Goal: Obtain resource: Obtain resource

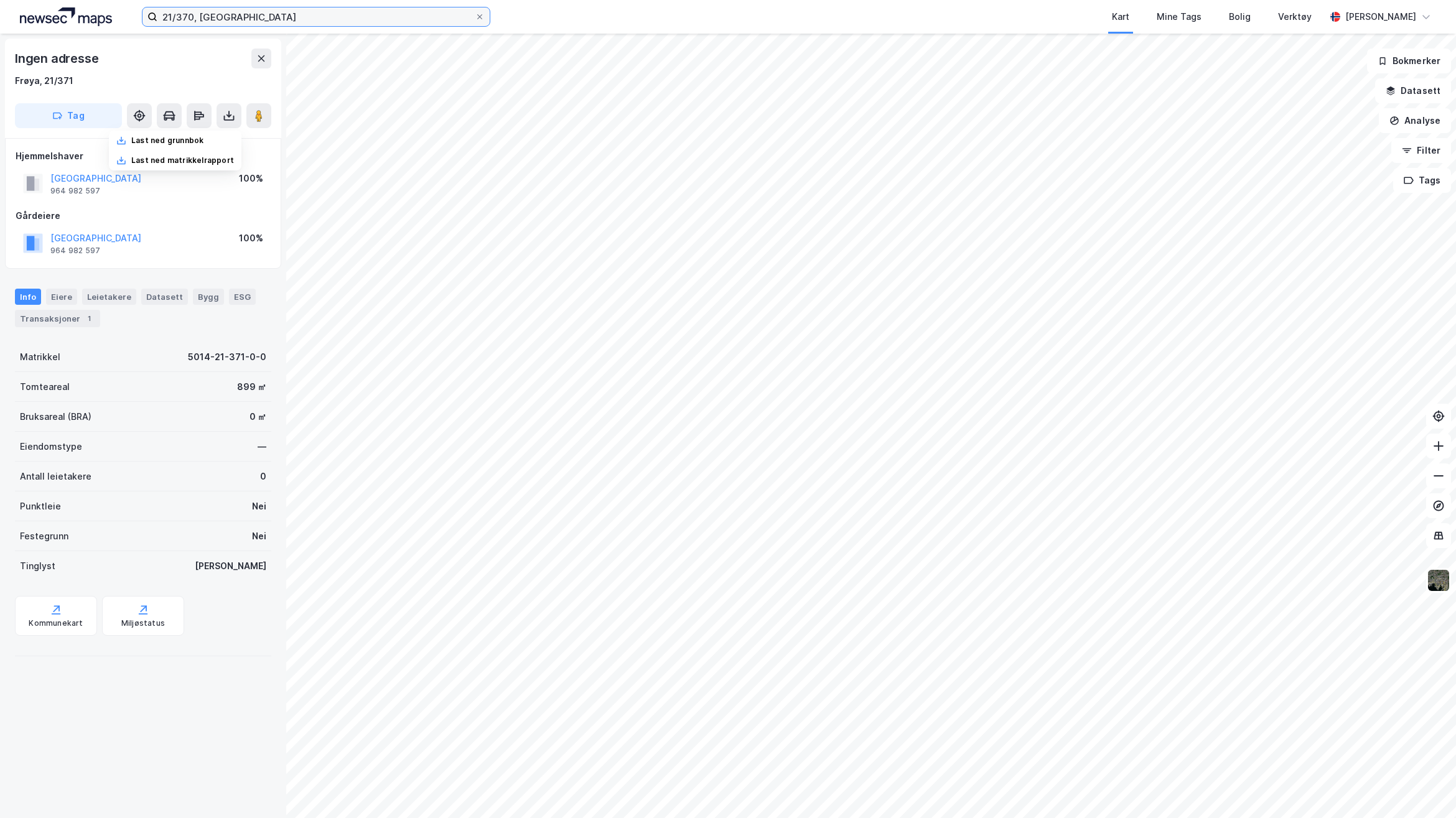
drag, startPoint x: 324, startPoint y: 20, endPoint x: 82, endPoint y: 4, distance: 242.5
click at [70, 0] on html "21/370, Frøya Kart Mine Tags Bolig Verktøy [PERSON_NAME] Ingen adresse Frøya, 2…" at bounding box center [728, 409] width 1456 height 818
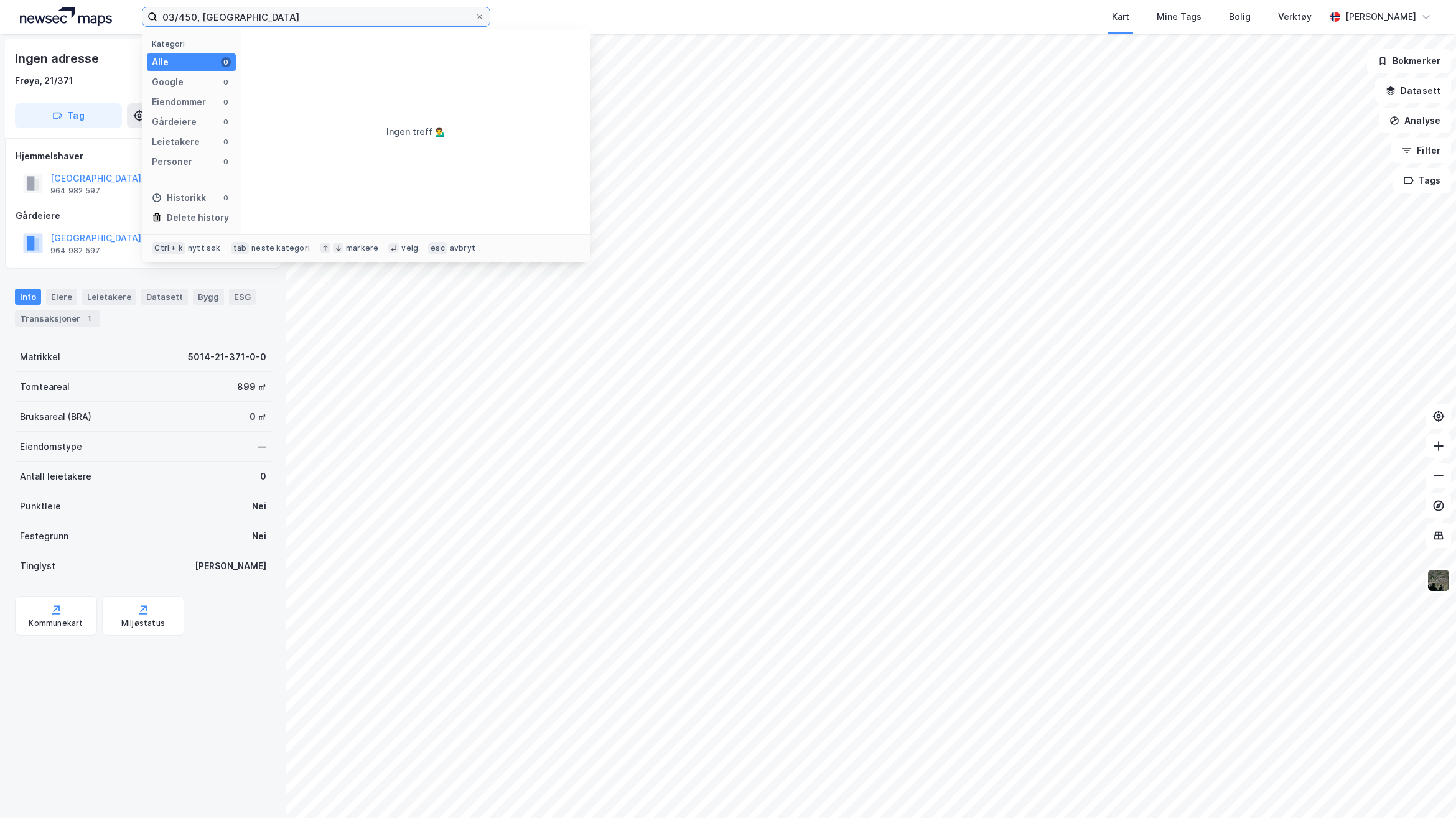
click at [166, 21] on input "03/450, [GEOGRAPHIC_DATA]" at bounding box center [316, 16] width 318 height 19
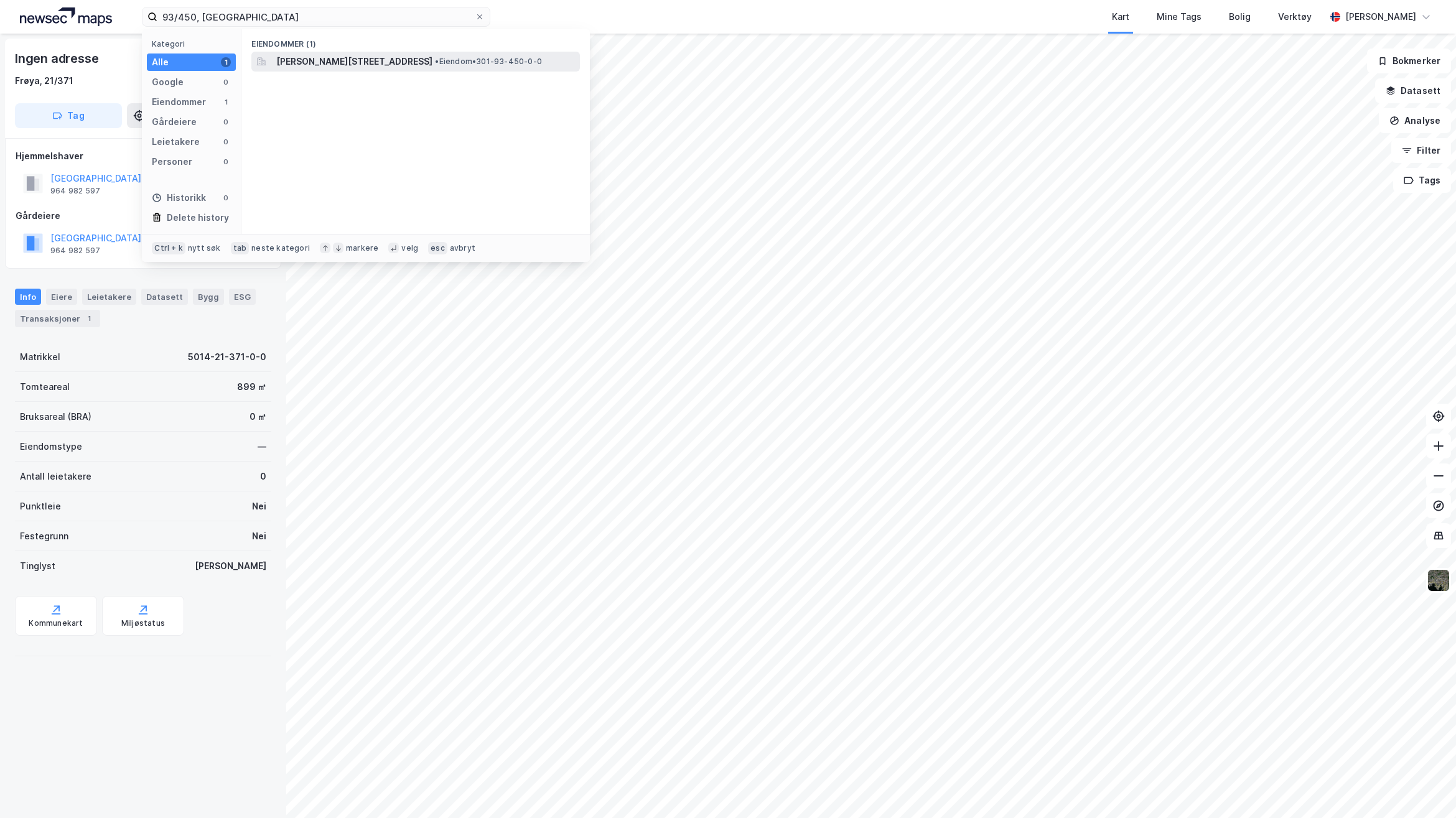
click at [392, 57] on span "[PERSON_NAME][STREET_ADDRESS]" at bounding box center [354, 61] width 156 height 15
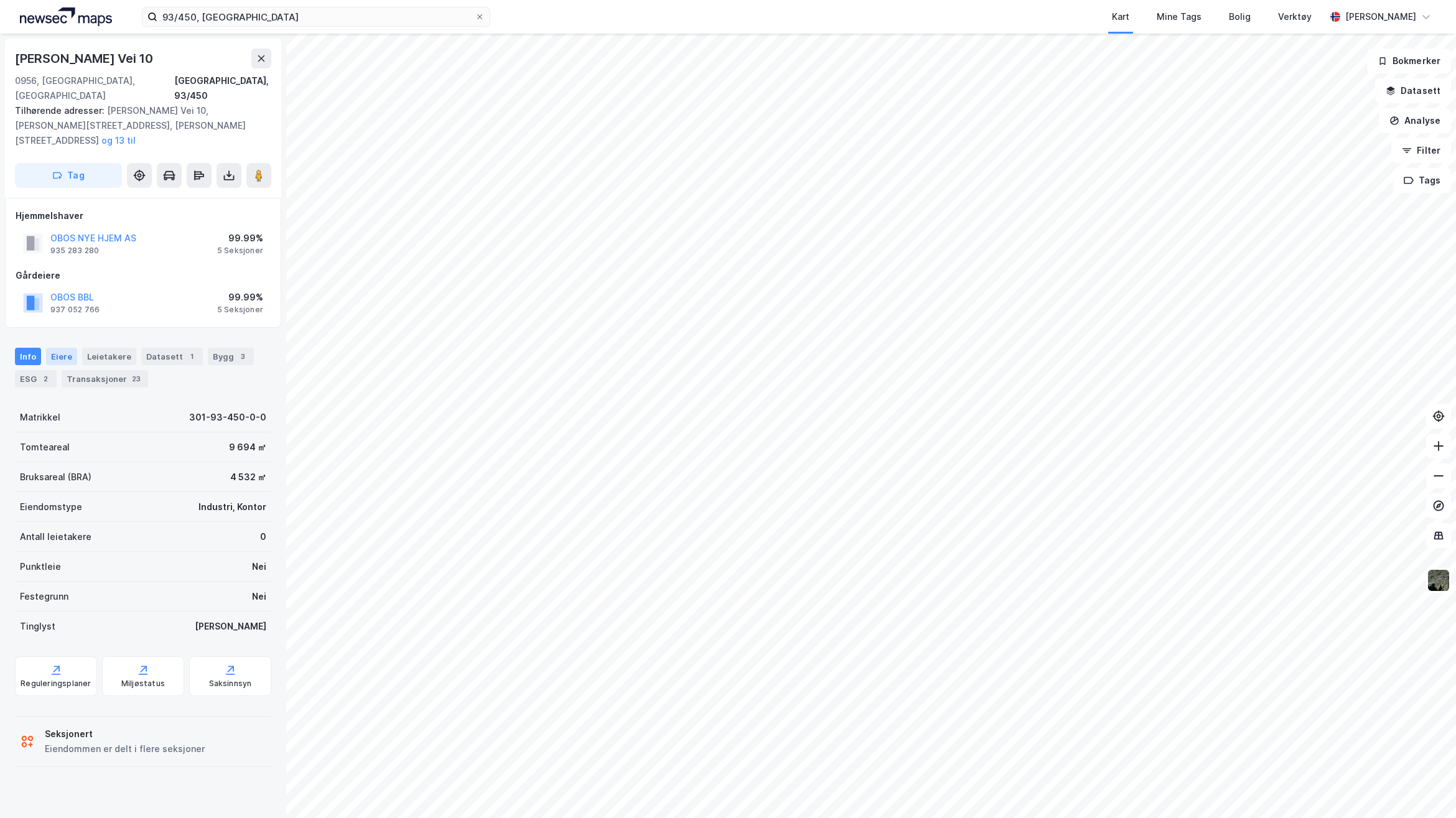
click at [53, 348] on div "Eiere" at bounding box center [62, 356] width 31 height 18
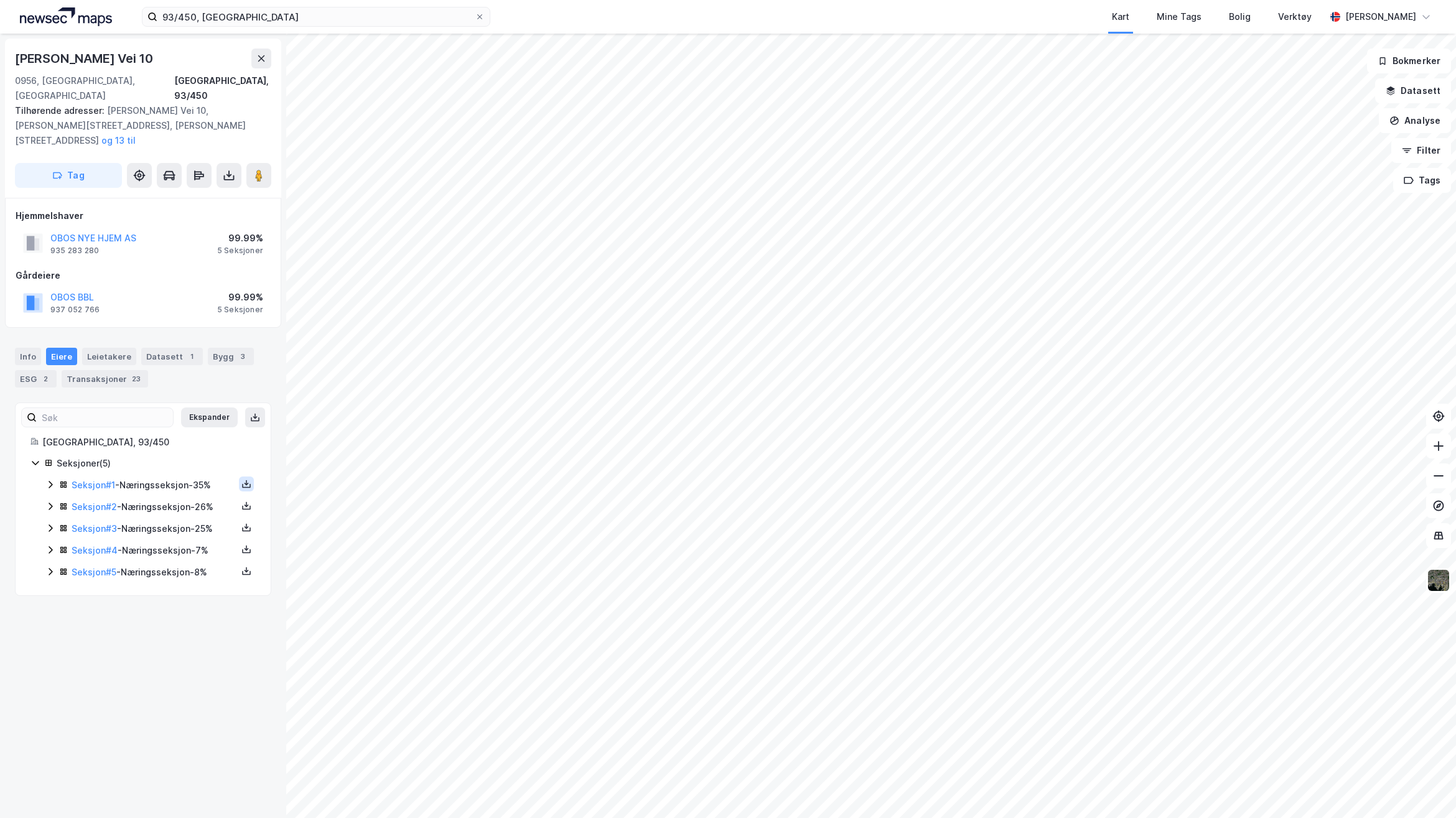
click at [242, 484] on icon at bounding box center [246, 486] width 8 height 5
click at [193, 432] on div "Grunnbok" at bounding box center [178, 447] width 110 height 30
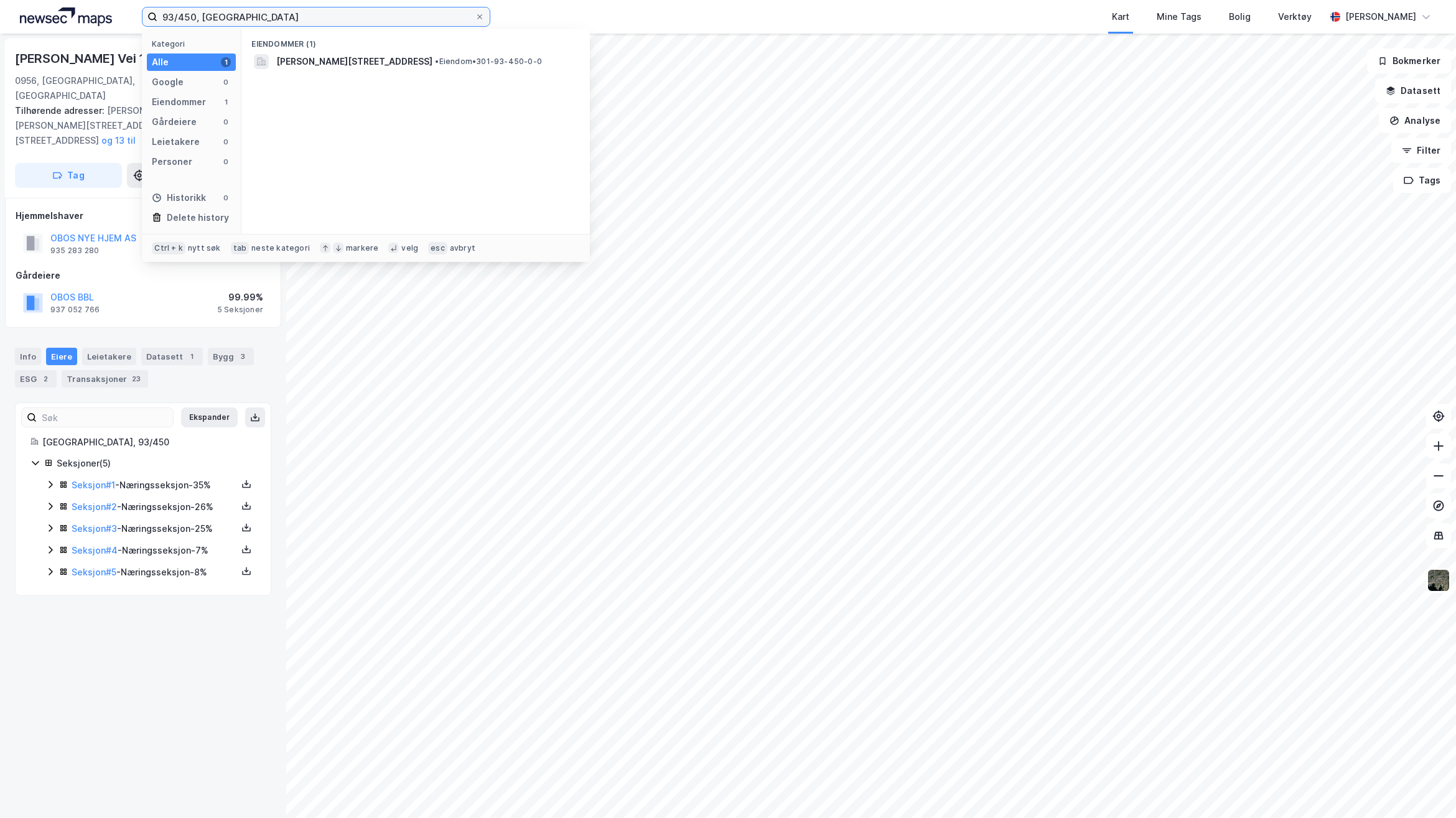
drag, startPoint x: 355, startPoint y: 16, endPoint x: 132, endPoint y: 11, distance: 223.1
click at [135, 8] on div "93/450, [GEOGRAPHIC_DATA] Kategori Alle 1 Google 0 Eiendommer 1 Gårdeiere 0 Lei…" at bounding box center [728, 17] width 1456 height 34
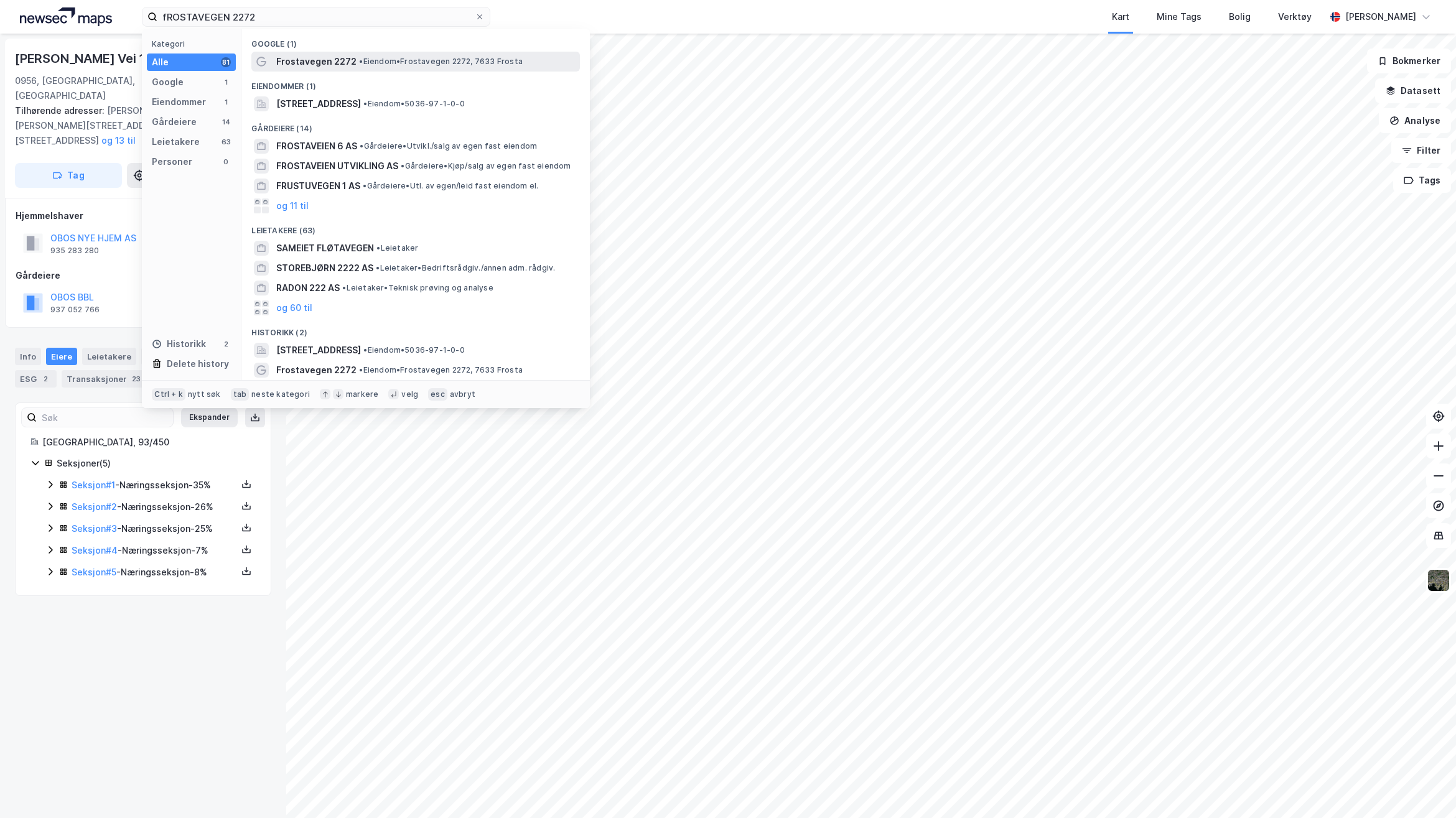
click at [316, 69] on div "Frostavegen 2272 • Eiendom • Frostavegen 2272, 7633 Frosta" at bounding box center [416, 62] width 329 height 20
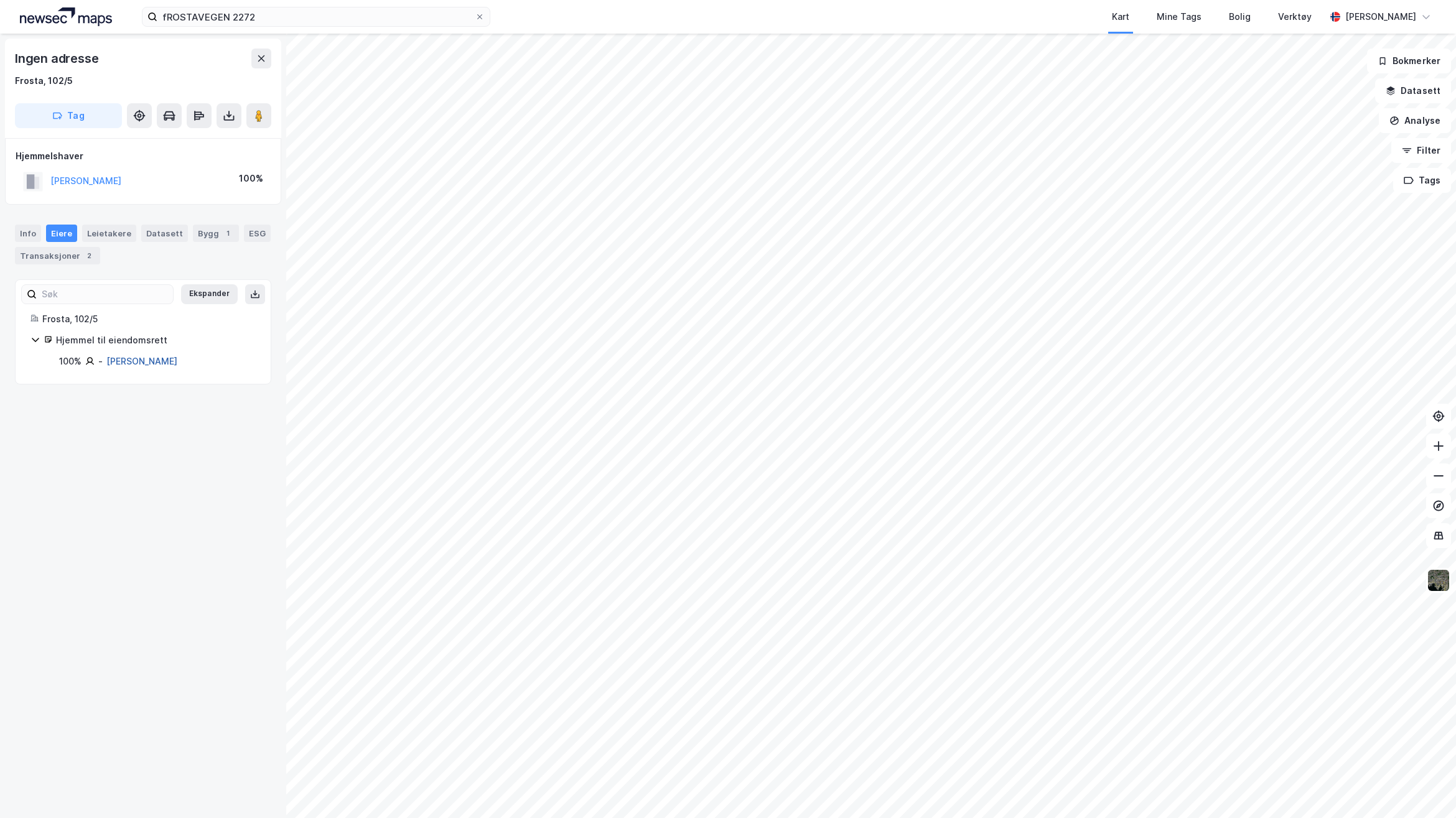
click at [147, 361] on link "[PERSON_NAME]" at bounding box center [142, 361] width 71 height 10
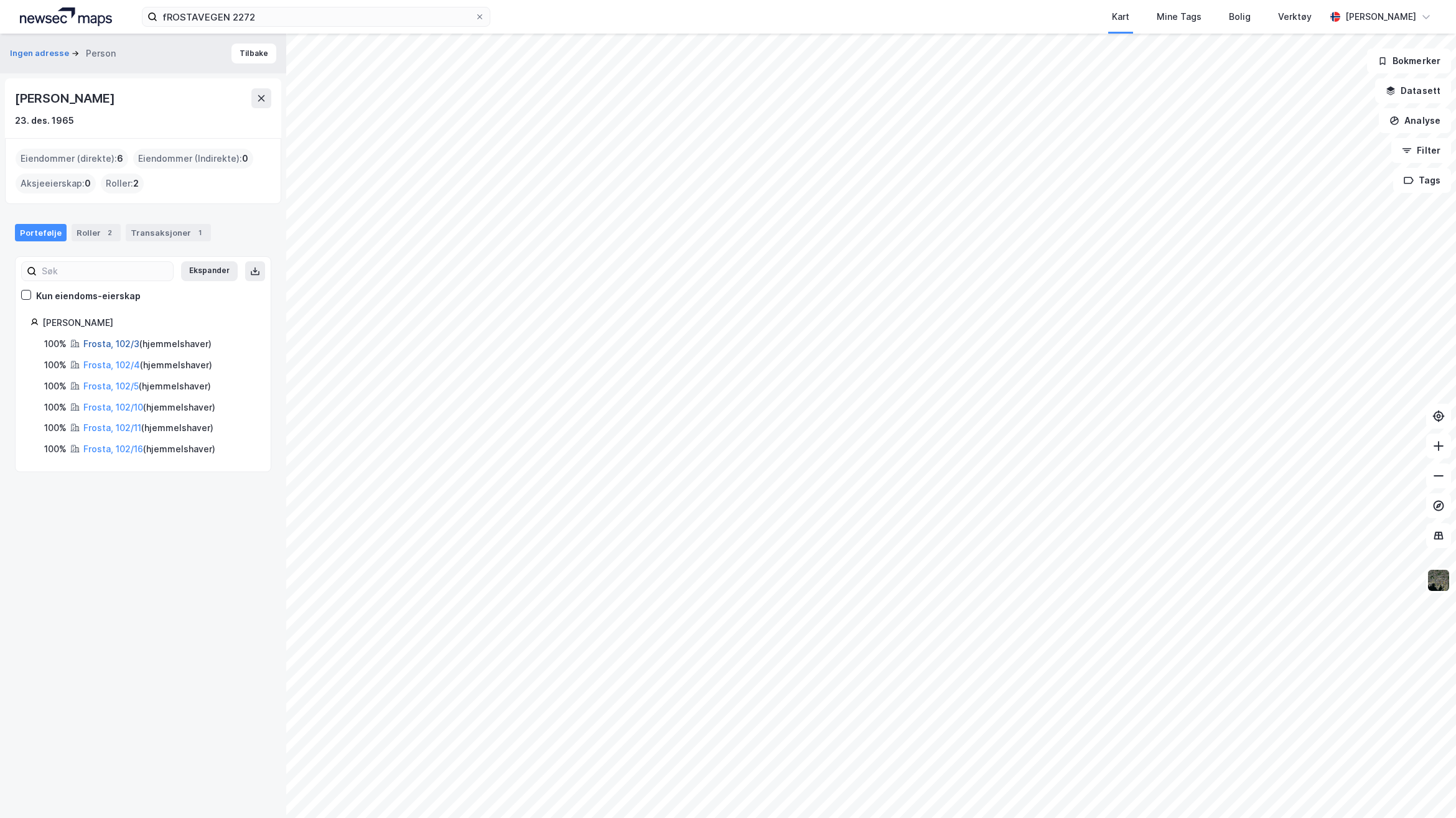
click at [121, 340] on link "Frosta, 102/3" at bounding box center [111, 343] width 56 height 10
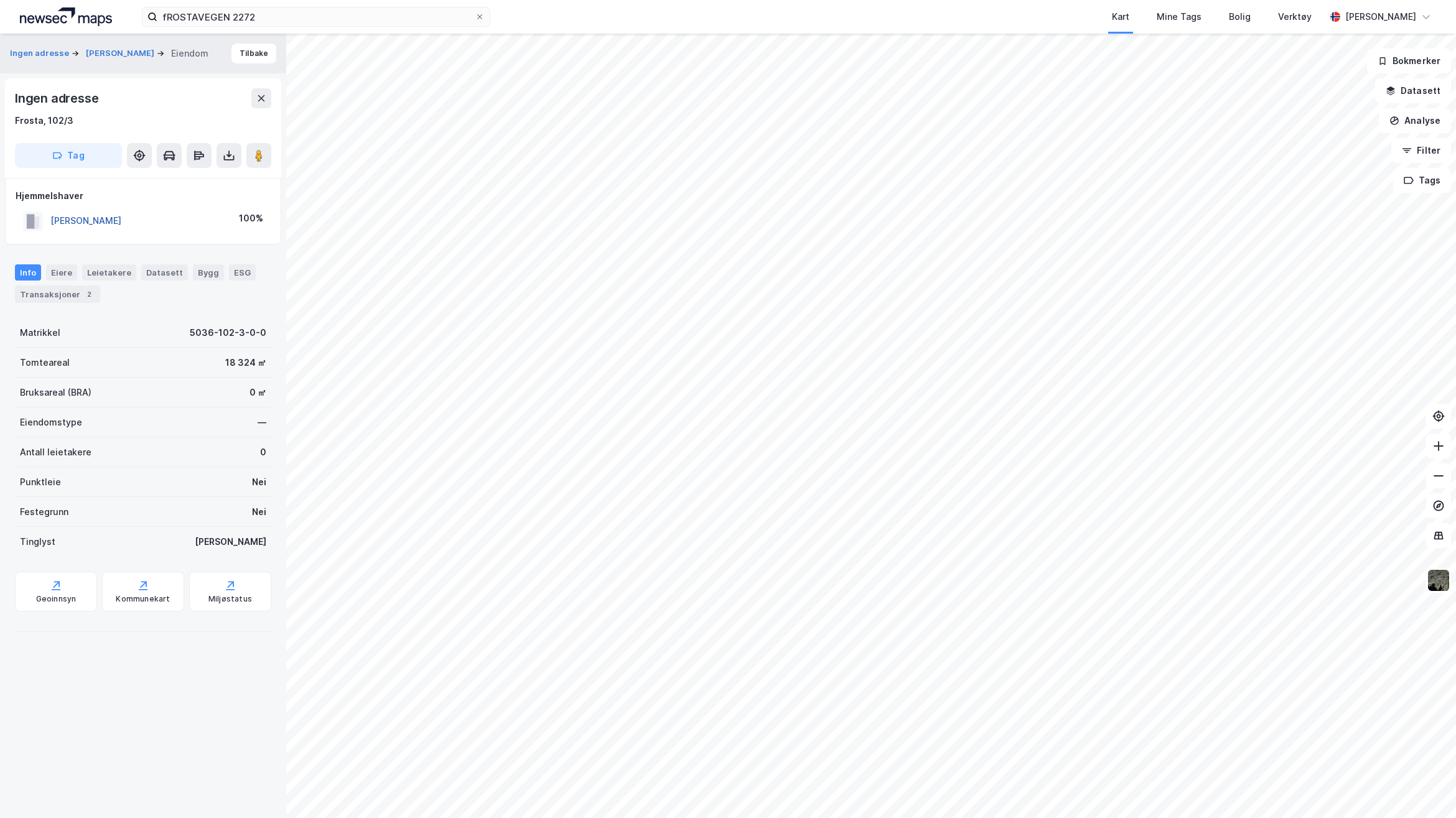
click at [0, 0] on button "[PERSON_NAME]" at bounding box center [0, 0] width 0 height 0
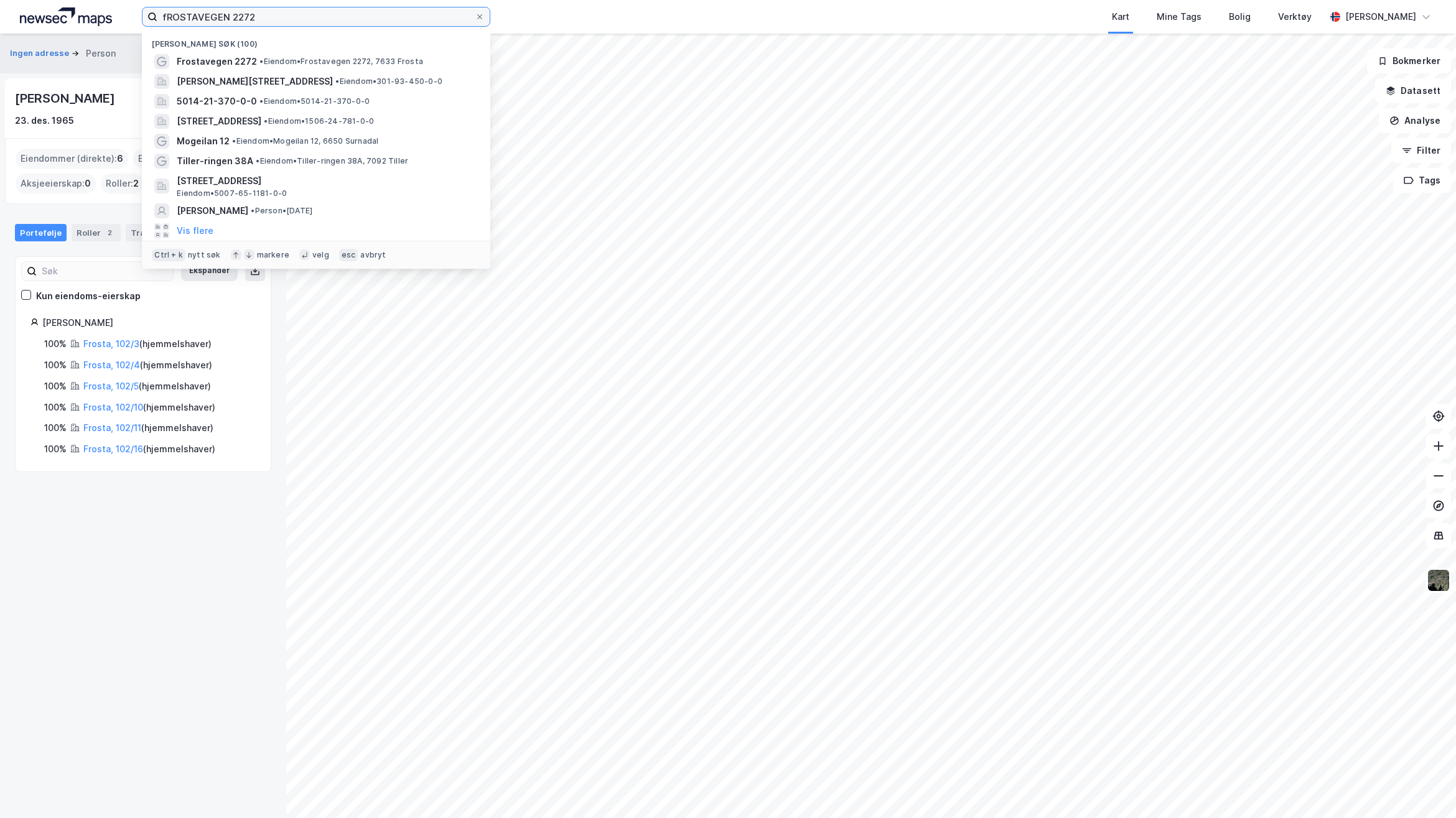
drag, startPoint x: 254, startPoint y: 14, endPoint x: 82, endPoint y: 22, distance: 172.2
click at [82, 22] on div "fROSTAVEGEN 2272 Nylige søk (100) Frostavegen 2272 • Eiendom • [STREET_ADDRESS]…" at bounding box center [728, 17] width 1456 height 34
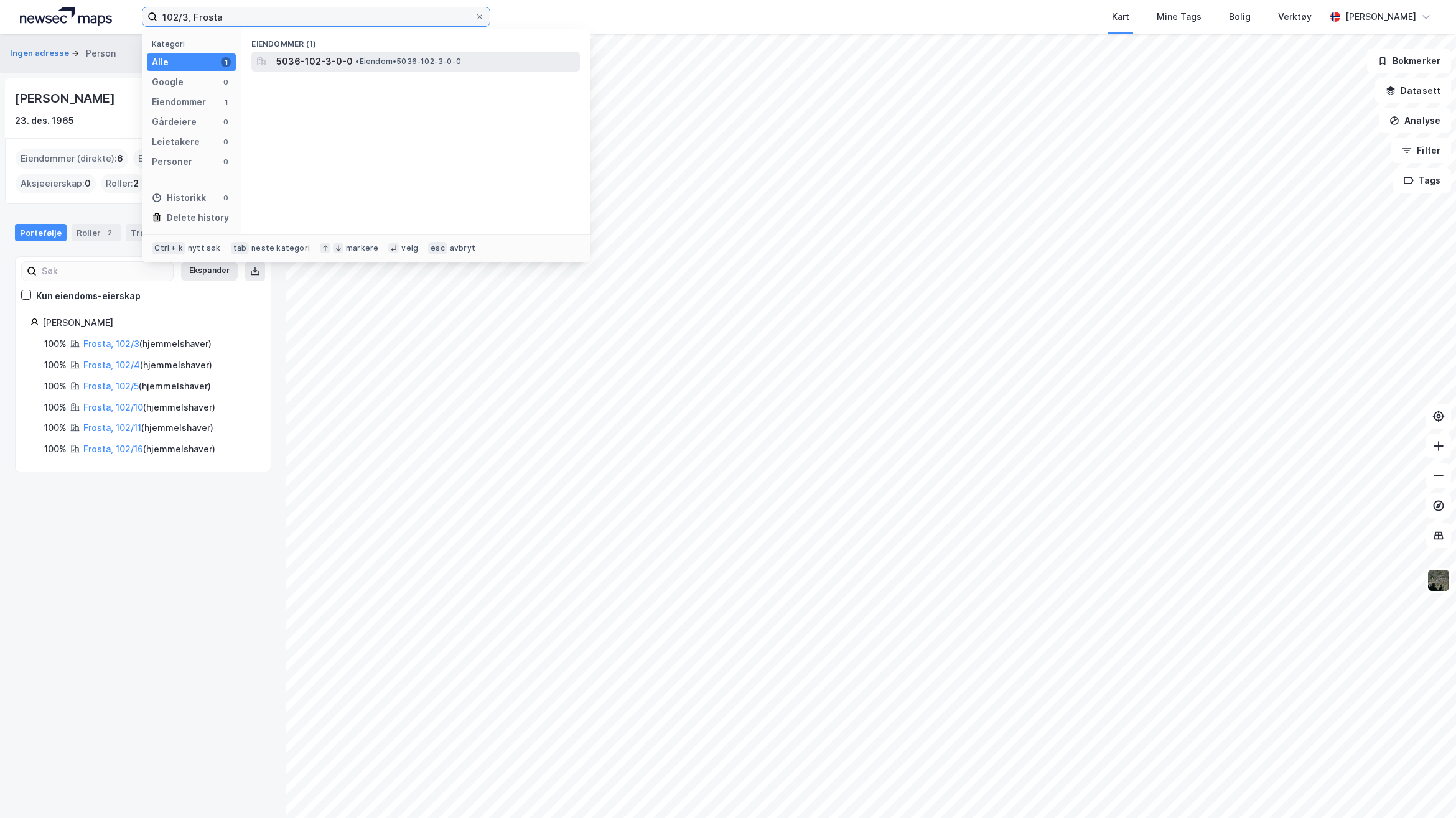
type input "102/3, Frosta"
click at [334, 55] on span "5036-102-3-0-0" at bounding box center [314, 61] width 77 height 15
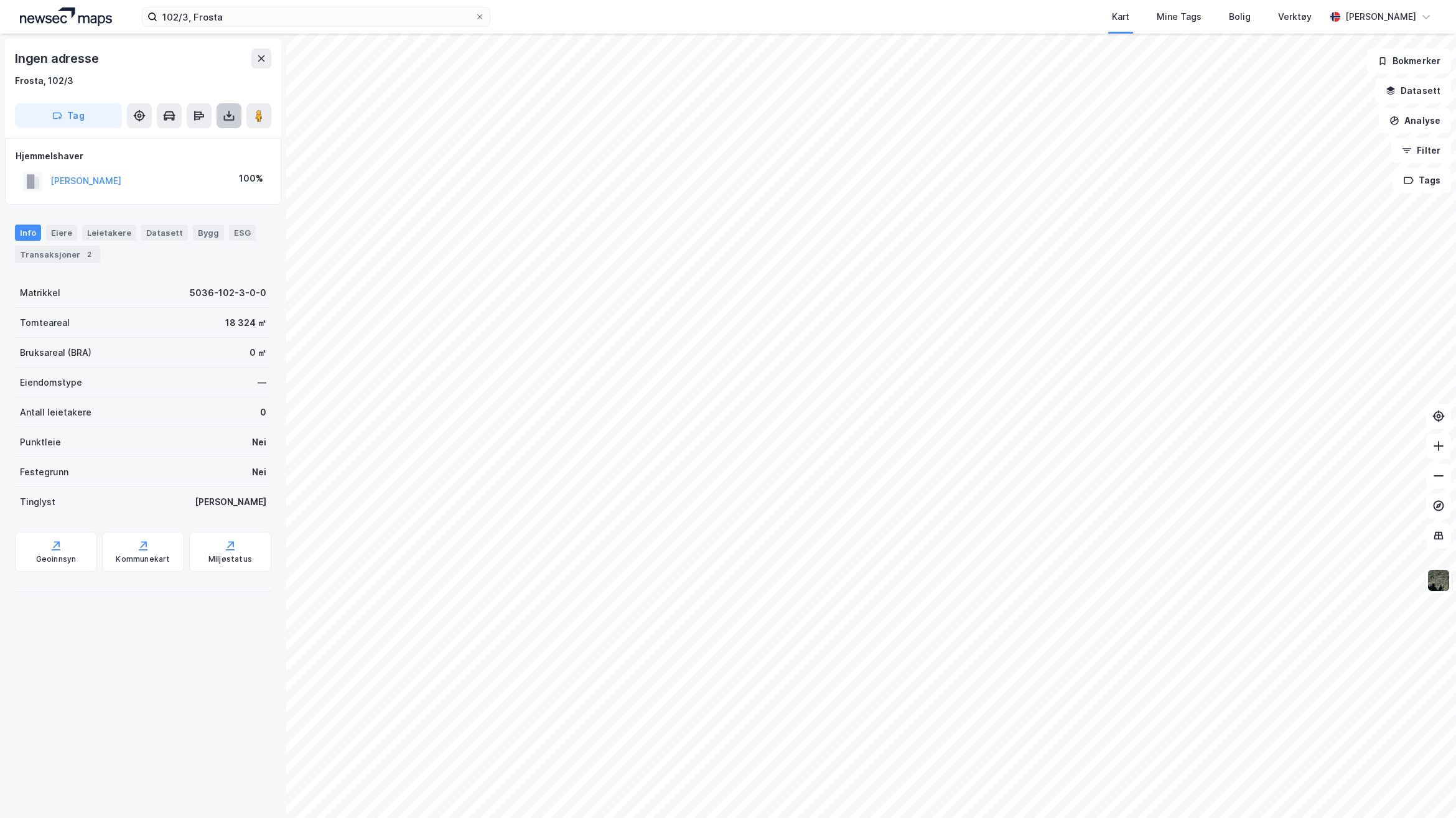
click at [233, 123] on button at bounding box center [229, 116] width 25 height 25
click at [212, 147] on div "Last ned grunnbok" at bounding box center [175, 140] width 132 height 20
